Goal: Complete application form

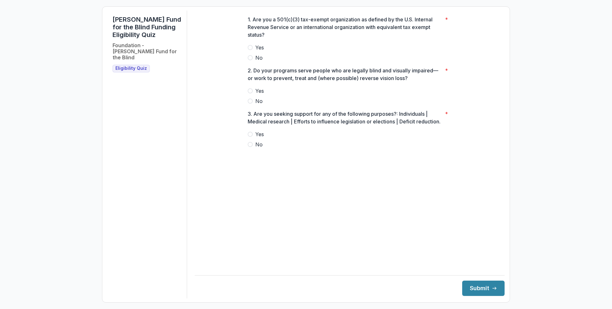
click at [250, 60] on span at bounding box center [250, 57] width 5 height 5
click at [251, 50] on span at bounding box center [250, 47] width 5 height 5
click at [252, 93] on span at bounding box center [250, 90] width 5 height 5
click at [250, 147] on span at bounding box center [250, 144] width 5 height 5
click at [463, 287] on button "Submit" at bounding box center [483, 287] width 42 height 15
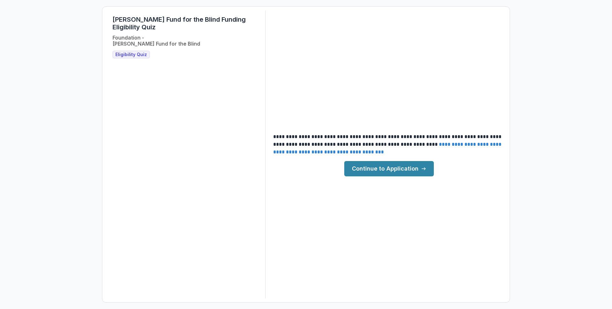
click at [385, 170] on link "Continue to Application" at bounding box center [389, 168] width 90 height 15
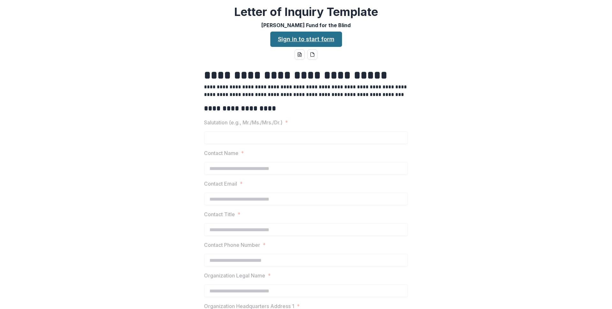
click at [315, 37] on link "Sign in to start form" at bounding box center [306, 39] width 72 height 15
